Goal: Understand process/instructions: Learn how to perform a task or action

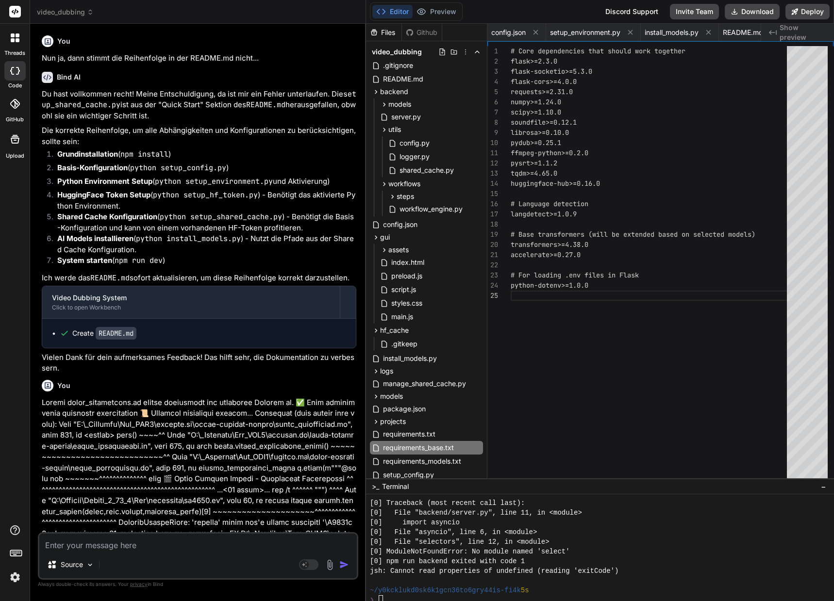
scroll to position [9703, 0]
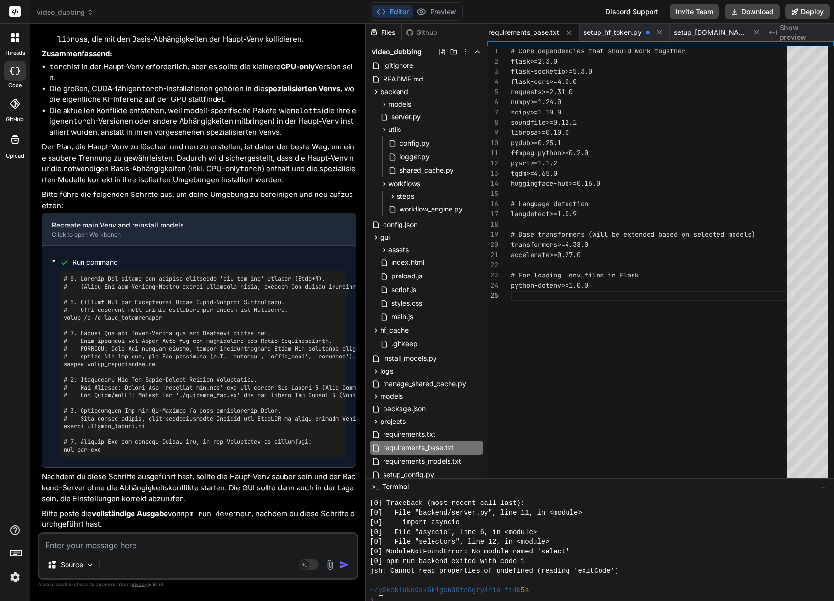
click at [116, 548] on textarea at bounding box center [197, 542] width 317 height 17
type textarea "T"
type textarea "x"
type textarea "Tj"
type textarea "x"
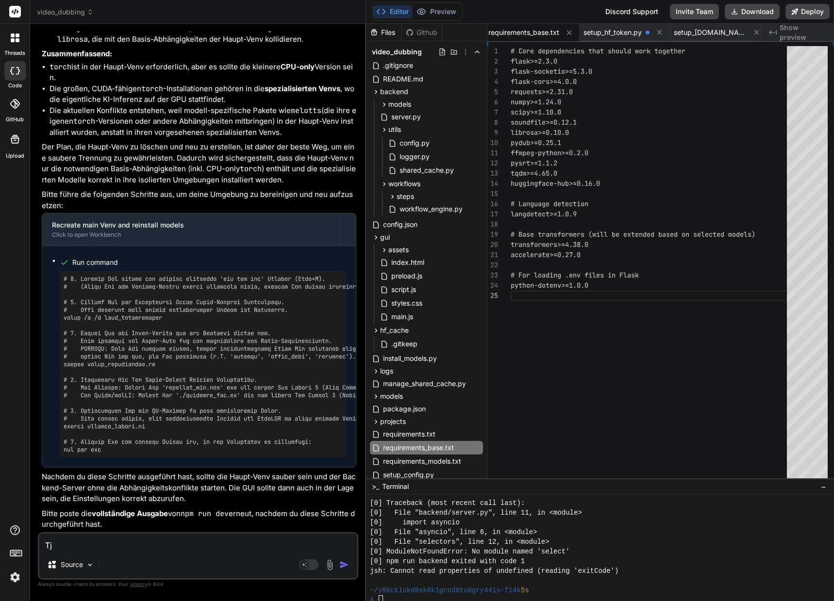
type textarea "Tja"
type textarea "x"
type textarea "Tja."
type textarea "x"
type textarea "Tja.."
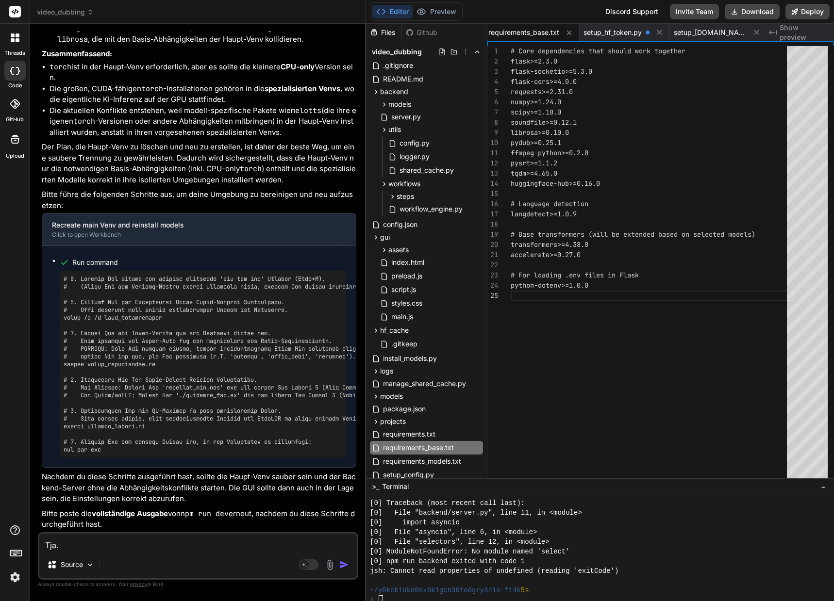
type textarea "x"
type textarea "Tja..."
type textarea "x"
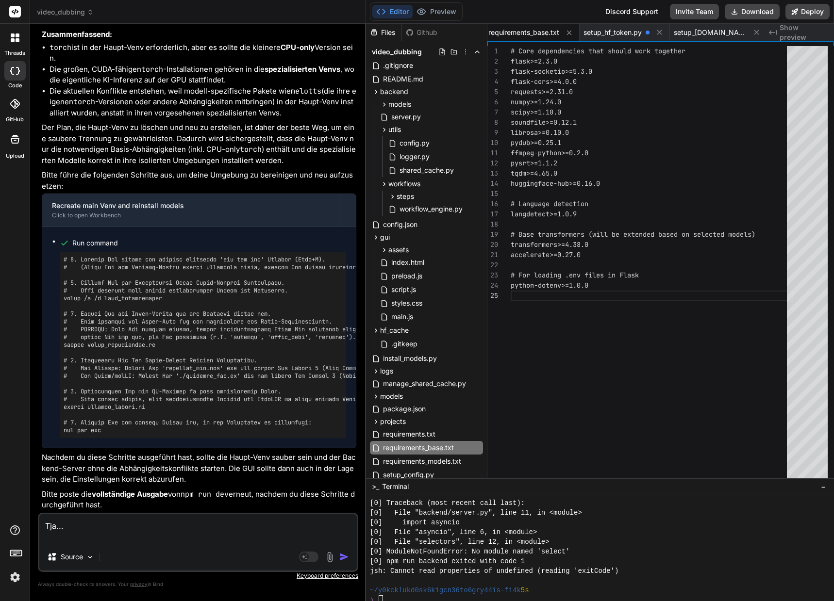
type textarea "Tja..."
type textarea "x"
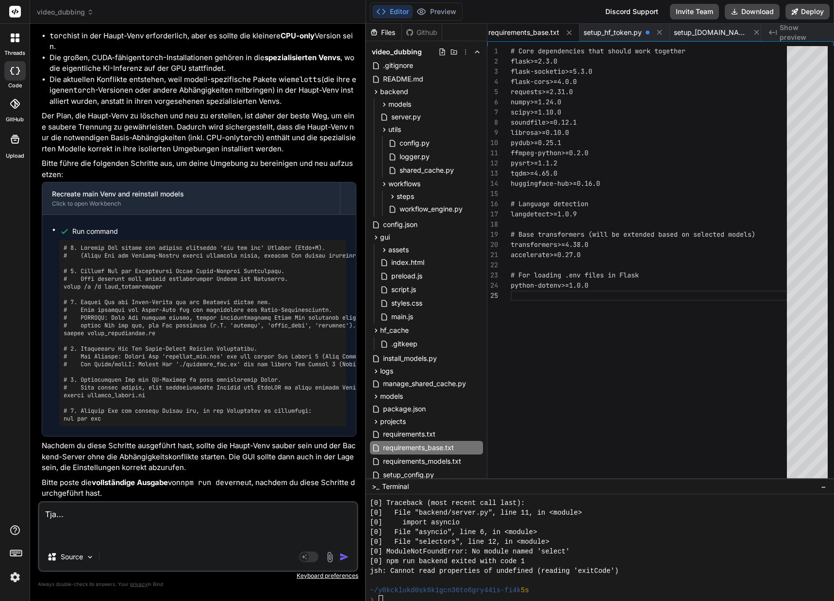
paste textarea "D:\_Projekte\Syn_PRG1\[DOMAIN_NAME]\video-dubbing-system>npm run dev > video-du…"
type textarea "Tja... D:\_Projekte\Syn_PRG1\[DOMAIN_NAME]\video-dubbing-system>npm run dev > v…"
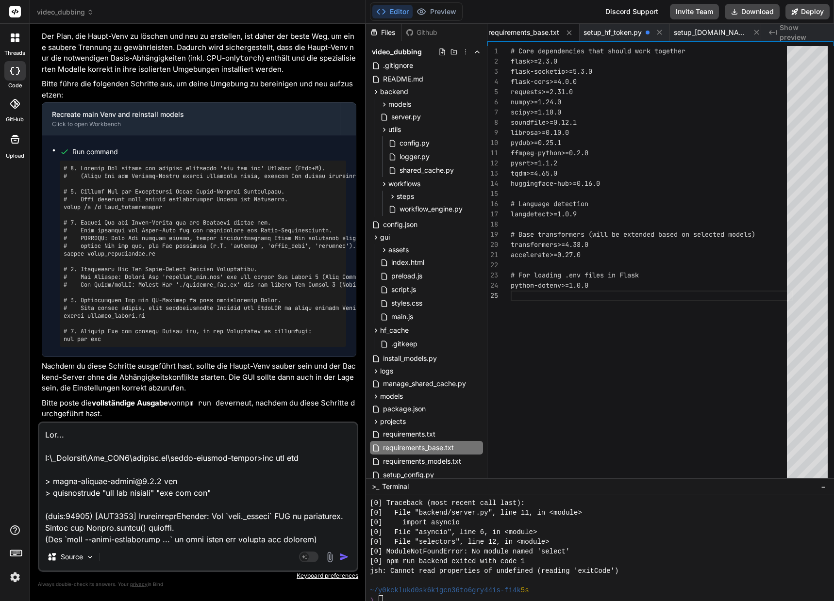
scroll to position [537, 0]
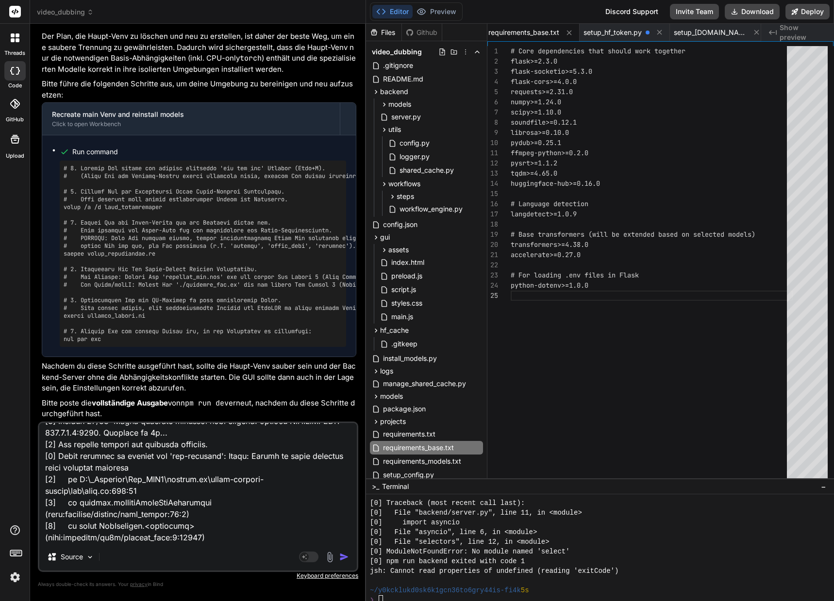
type textarea "x"
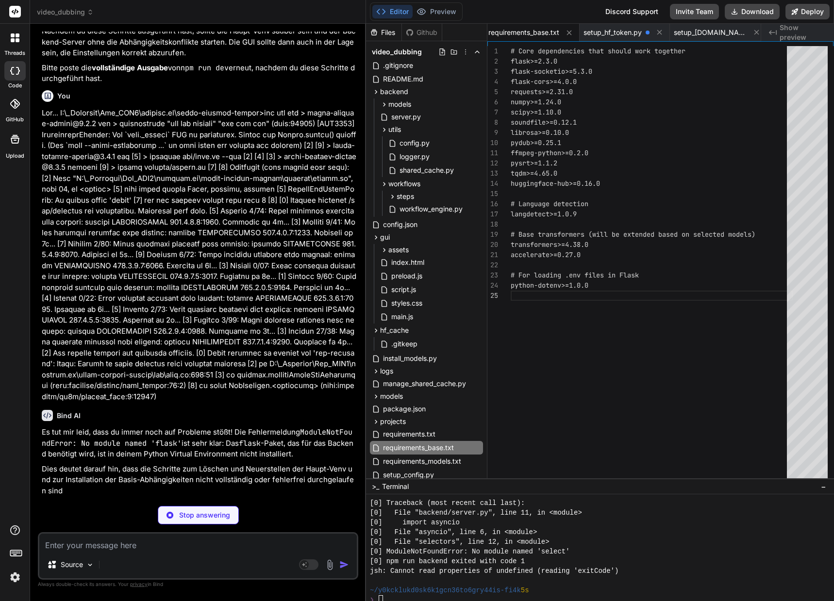
scroll to position [35150, 0]
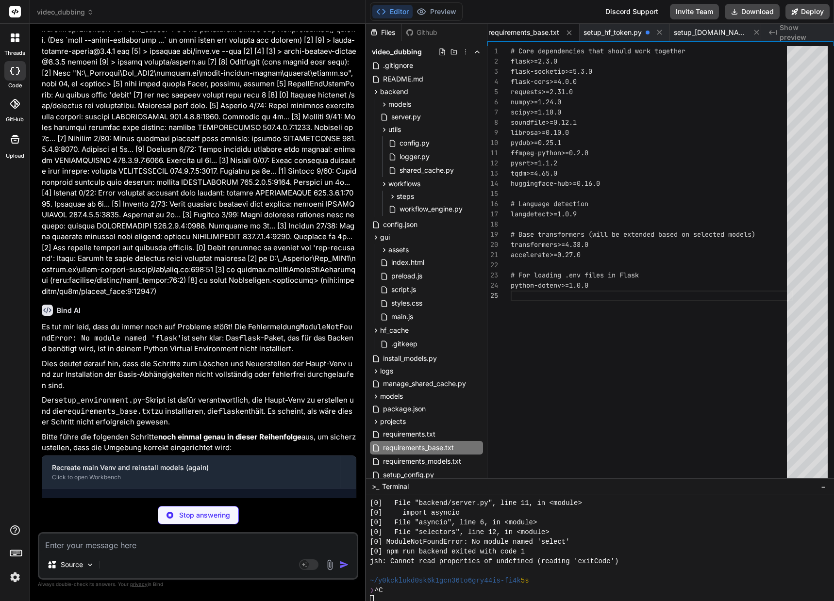
type textarea "x"
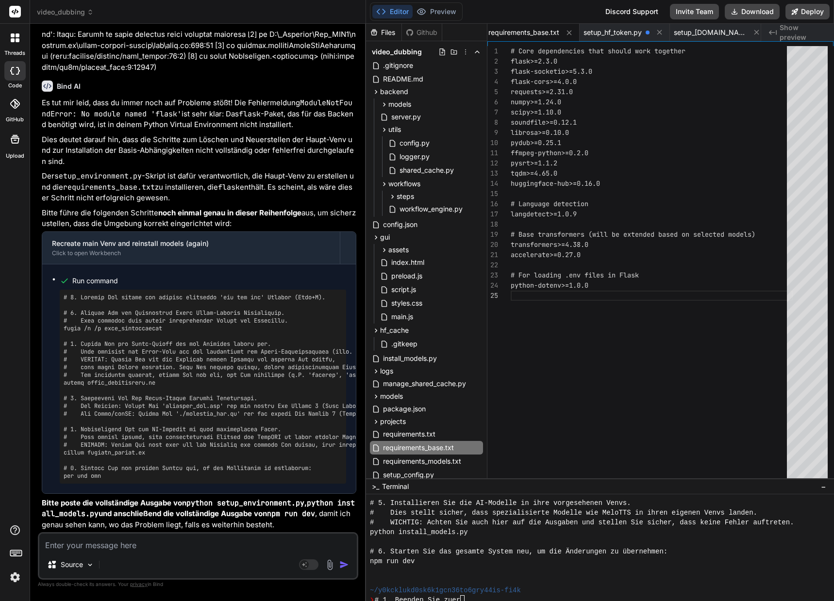
scroll to position [35541, 0]
drag, startPoint x: 64, startPoint y: 326, endPoint x: 168, endPoint y: 330, distance: 103.9
click at [168, 330] on pre at bounding box center [203, 387] width 278 height 186
copy pre "rmdir /s /q venv_videodubbing"
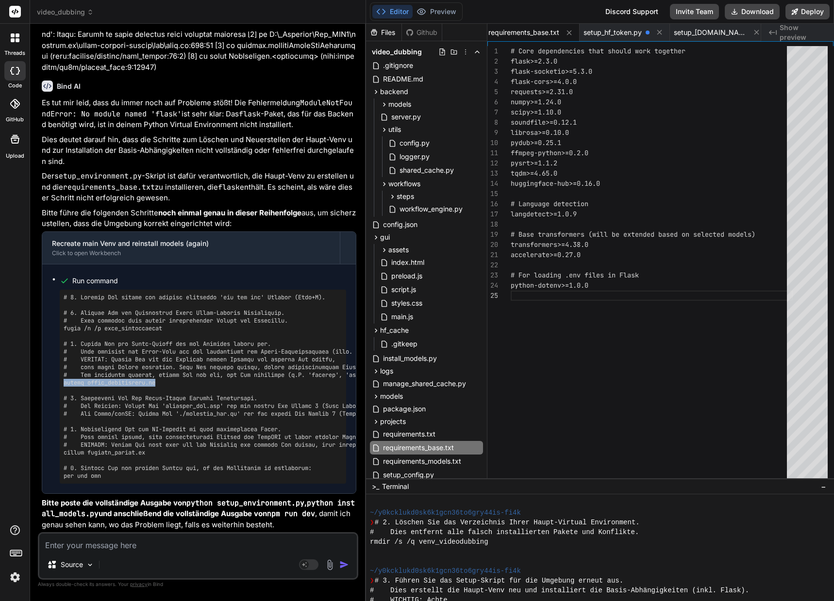
drag, startPoint x: 167, startPoint y: 383, endPoint x: 65, endPoint y: 383, distance: 101.9
click at [65, 383] on pre at bounding box center [203, 387] width 278 height 186
copy pre "python setup_environment.py"
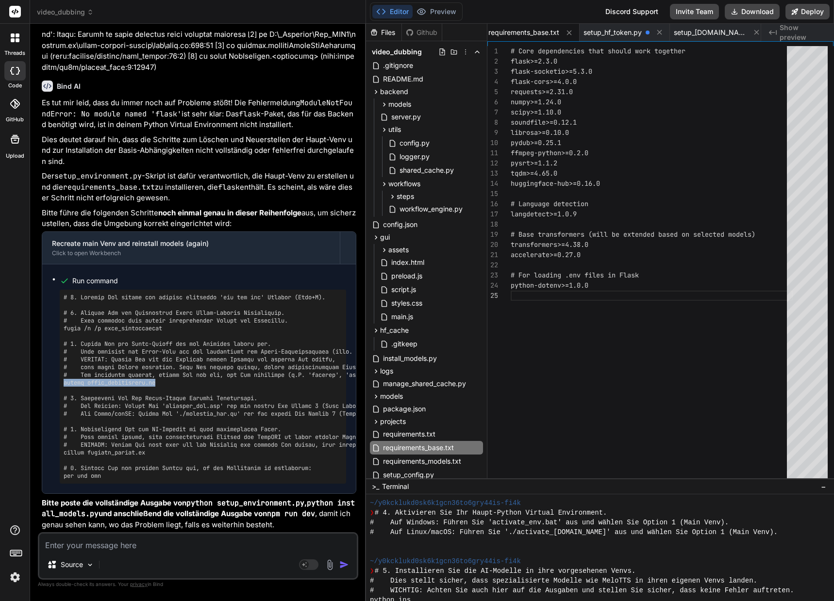
copy pre "python setup_environment.py"
